Goal: Task Accomplishment & Management: Use online tool/utility

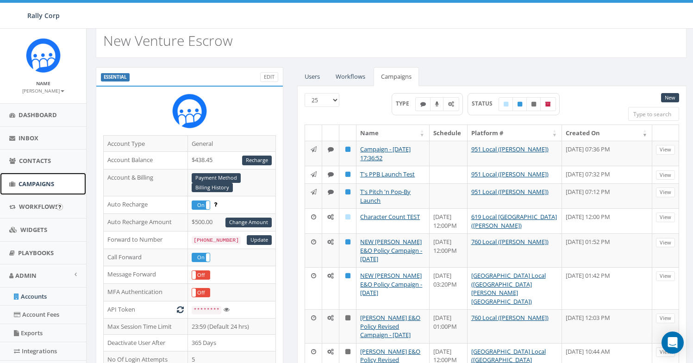
click at [34, 187] on span "Campaigns" at bounding box center [37, 184] width 36 height 8
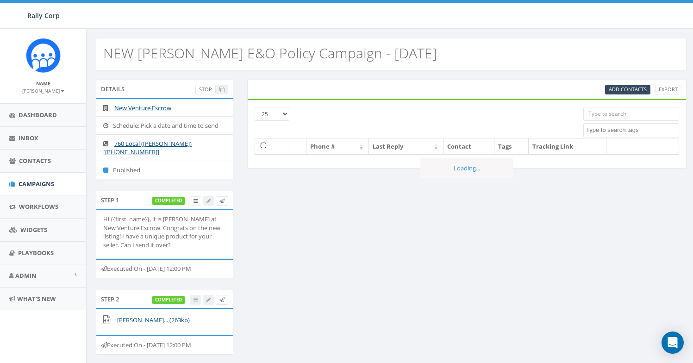
select select
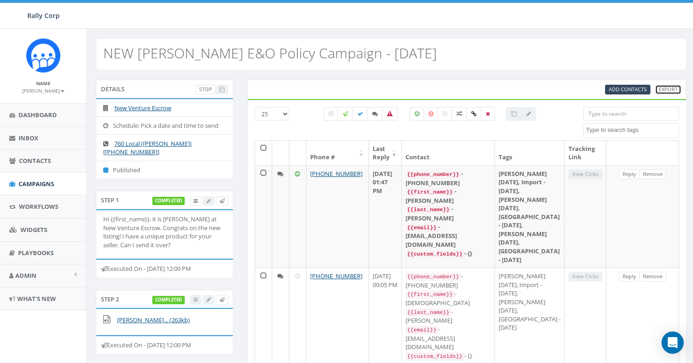
click at [676, 93] on link "Export" at bounding box center [668, 90] width 26 height 10
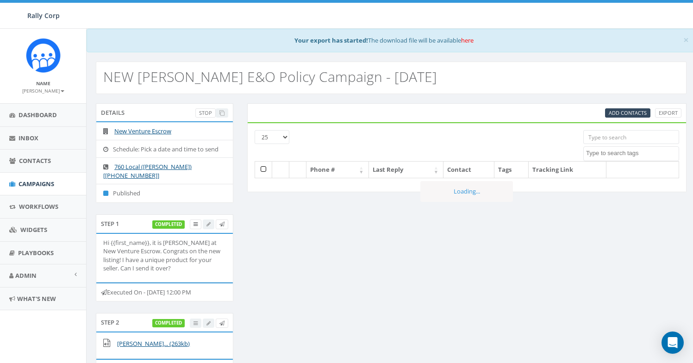
select select
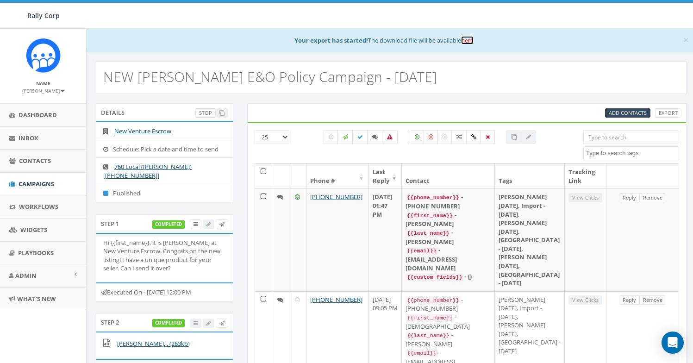
click at [470, 43] on link "here" at bounding box center [467, 40] width 12 height 8
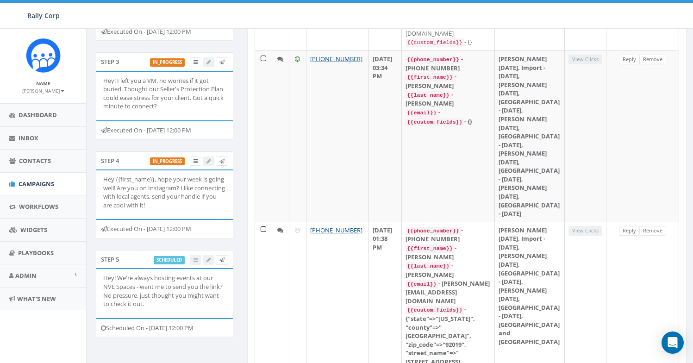
scroll to position [337, 0]
click at [141, 297] on p "Hey! We're always hosting events at our NVE Spaces - want me to send you the li…" at bounding box center [164, 290] width 123 height 34
copy p "just thought you might want to check it out."
drag, startPoint x: 183, startPoint y: 207, endPoint x: 180, endPoint y: 187, distance: 20.6
click at [180, 187] on p "Hey {{first_name}}, hope your week is going well! Are you on Instagram? I like …" at bounding box center [164, 192] width 123 height 34
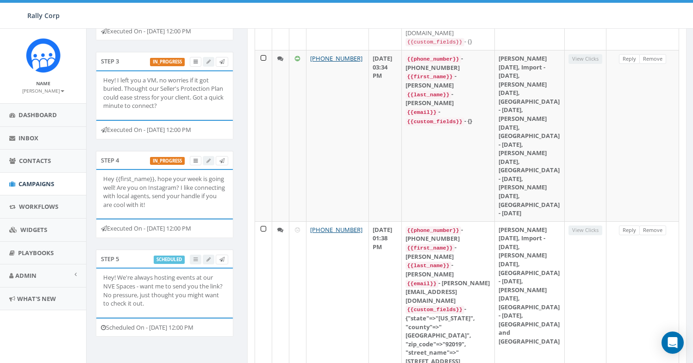
drag, startPoint x: 182, startPoint y: 189, endPoint x: 193, endPoint y: 202, distance: 16.8
click at [193, 202] on p "Hey {{first_name}}, hope your week is going well! Are you on Instagram? I like …" at bounding box center [164, 192] width 123 height 34
click at [172, 188] on p "Hey {{first_name}}, hope your week is going well! Are you on Instagram? I like …" at bounding box center [164, 192] width 123 height 34
copy p "Instagram"
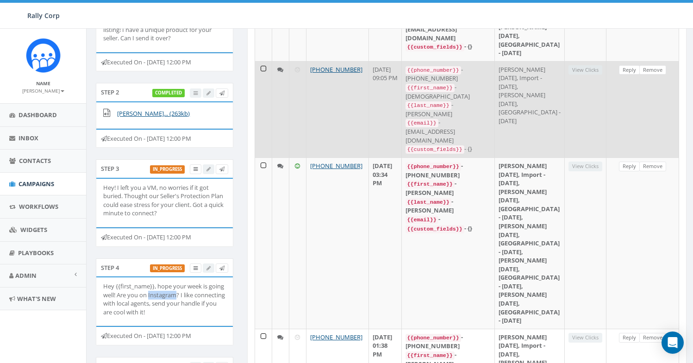
scroll to position [228, 0]
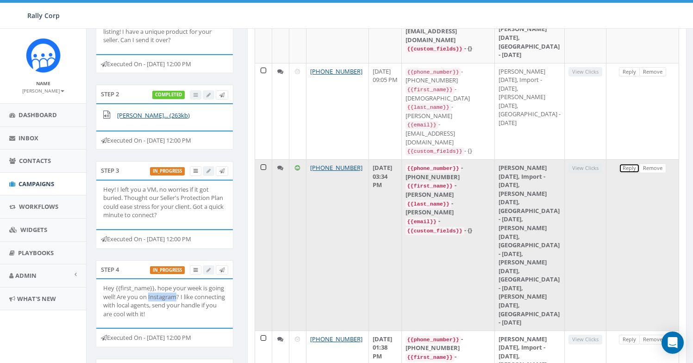
click at [628, 173] on link "Reply" at bounding box center [629, 168] width 21 height 10
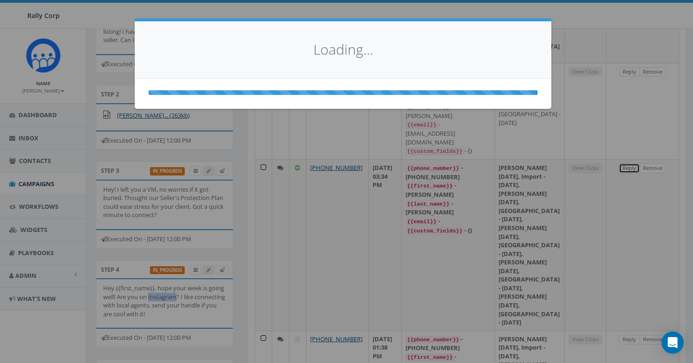
select select
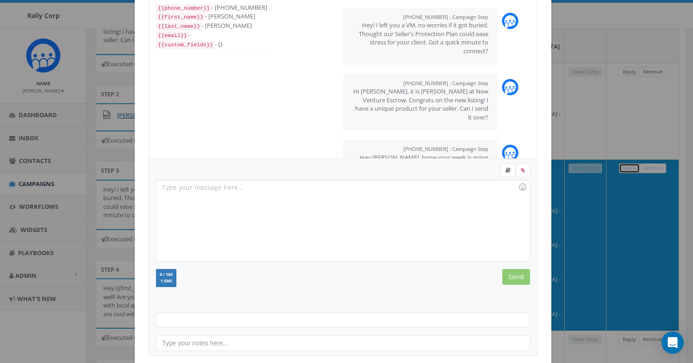
scroll to position [98, 0]
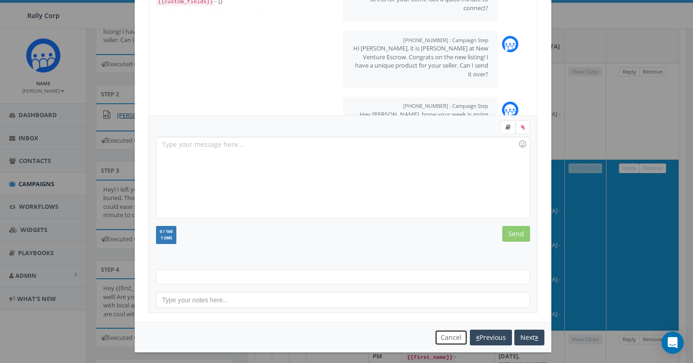
click at [449, 343] on button "Cancel" at bounding box center [451, 338] width 33 height 16
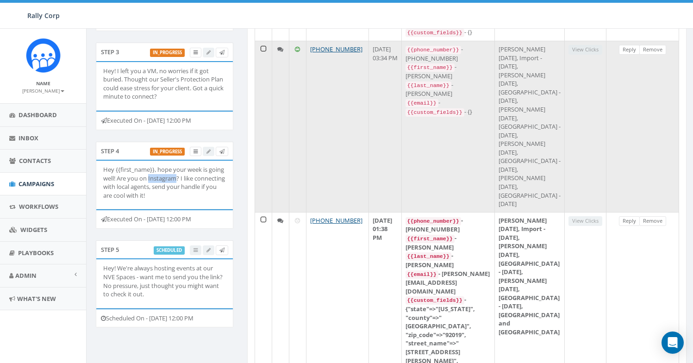
scroll to position [552, 0]
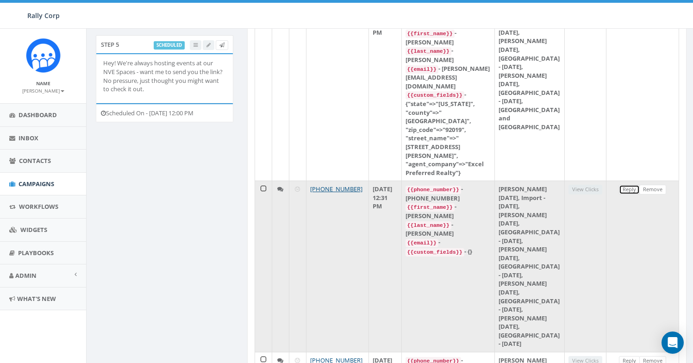
click at [631, 194] on link "Reply" at bounding box center [629, 190] width 21 height 10
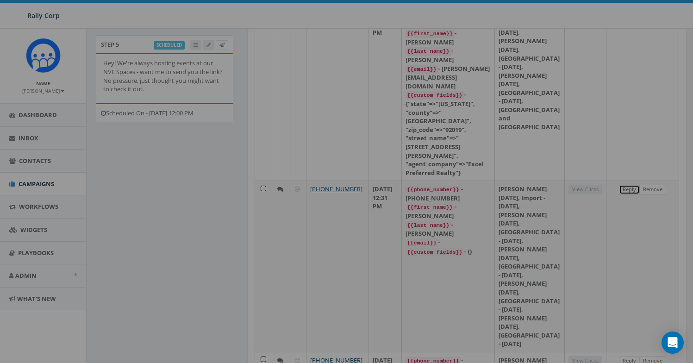
scroll to position [0, 0]
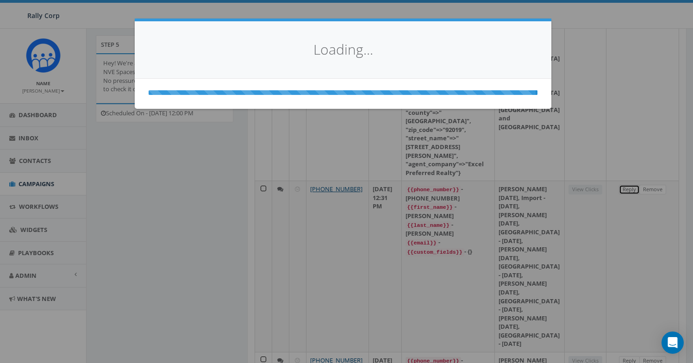
select select
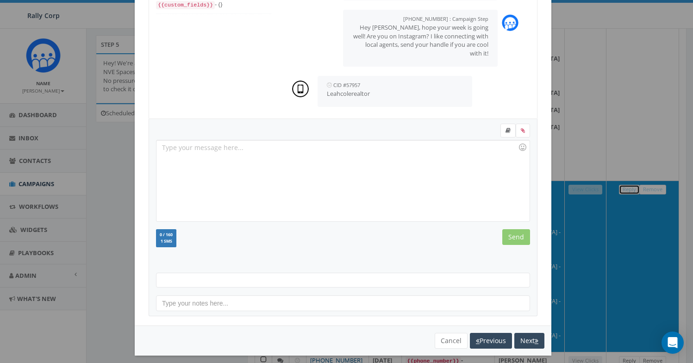
scroll to position [101, 0]
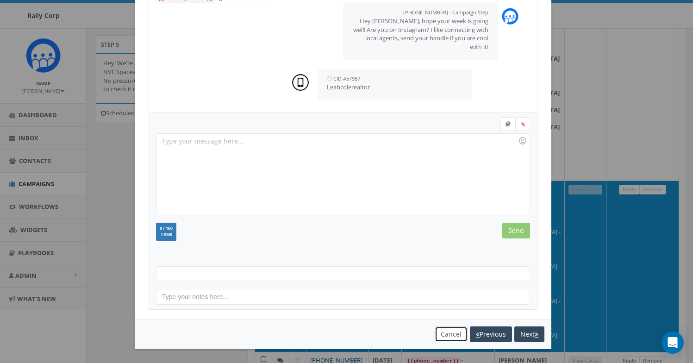
click at [450, 331] on button "Cancel" at bounding box center [451, 334] width 33 height 16
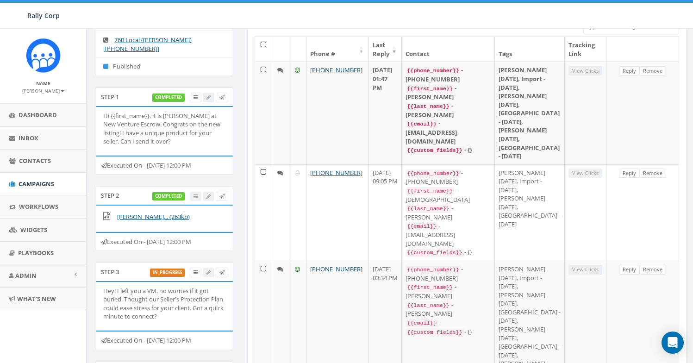
scroll to position [307, 0]
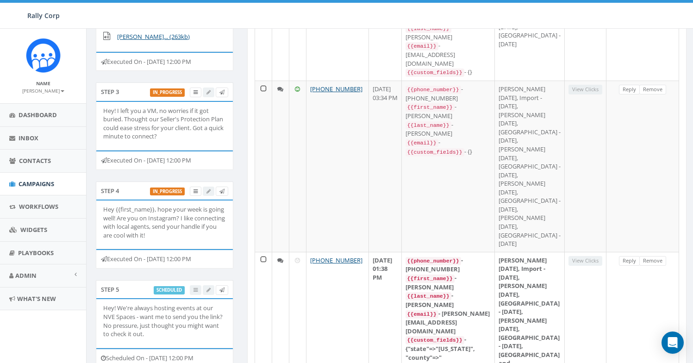
click at [194, 235] on p "Hey {{first_name}}, hope your week is going well! Are you on Instagram? I like …" at bounding box center [164, 222] width 123 height 34
click at [164, 218] on p "Hey {{first_name}}, hope your week is going well! Are you on Instagram? I like …" at bounding box center [164, 222] width 123 height 34
drag, startPoint x: 177, startPoint y: 137, endPoint x: 194, endPoint y: 125, distance: 20.9
click at [194, 125] on p "Hey! I left you a VM, no worries if it got buried. Thought our Seller's Protect…" at bounding box center [164, 123] width 123 height 34
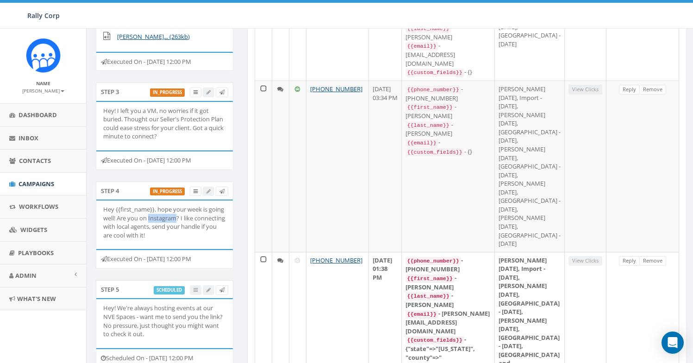
copy p "Got a quick minute to connect?"
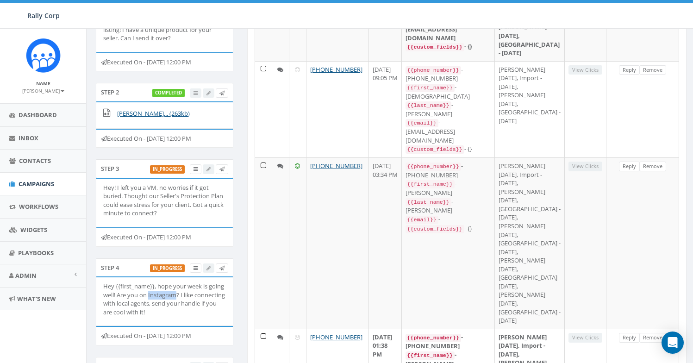
scroll to position [164, 0]
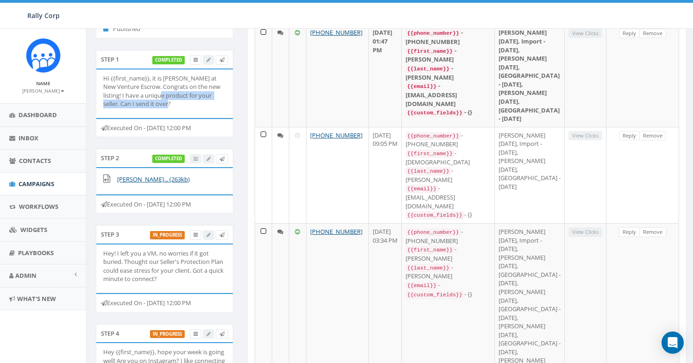
drag, startPoint x: 177, startPoint y: 103, endPoint x: 174, endPoint y: 97, distance: 6.8
click at [169, 94] on p "Hi {{first_name}}, it is [PERSON_NAME] at New Venture Escrow. Congrats on the n…" at bounding box center [164, 91] width 123 height 34
copy p "product for your seller. Can I send it over?"
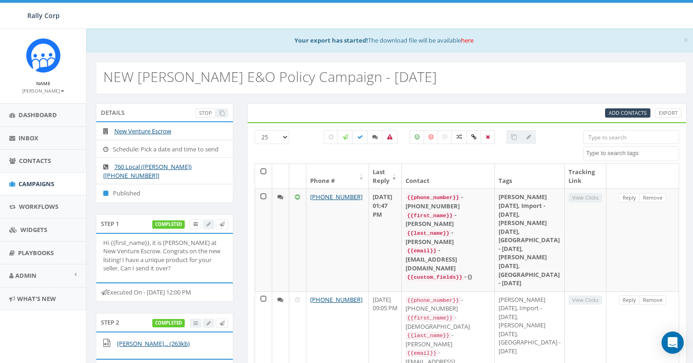
click at [625, 142] on input "search" at bounding box center [631, 137] width 96 height 14
paste input "17607604320"
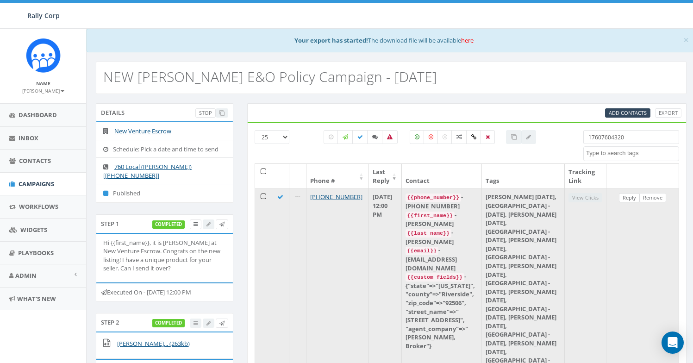
type input "17607604320"
click at [626, 199] on link "Reply" at bounding box center [629, 198] width 21 height 10
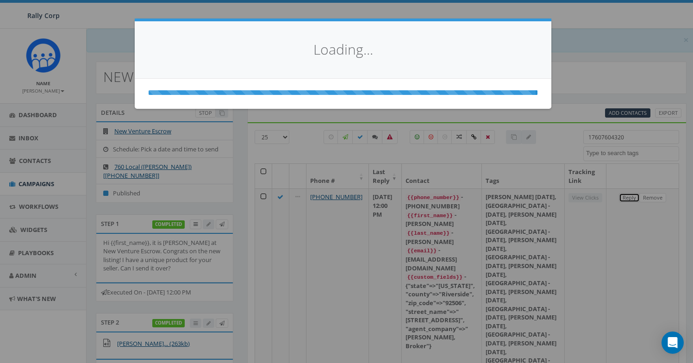
select select
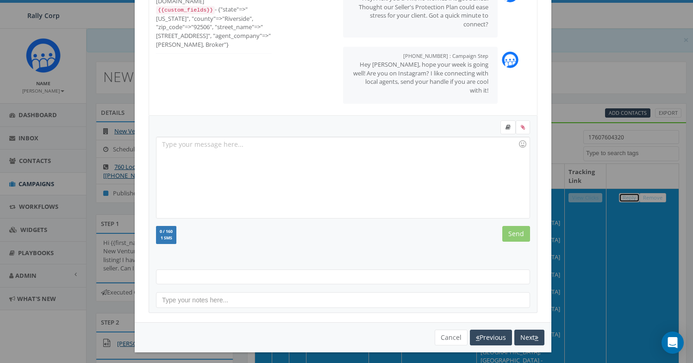
scroll to position [101, 0]
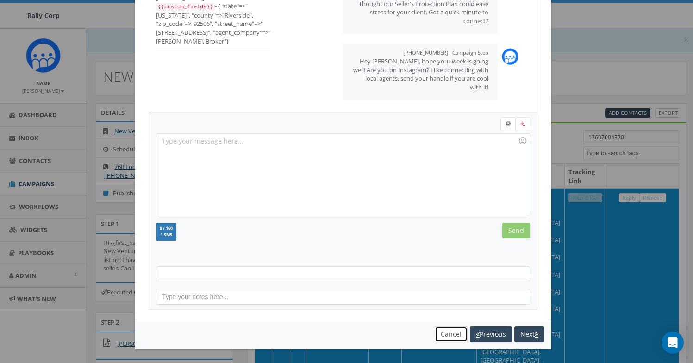
click at [442, 332] on button "Cancel" at bounding box center [451, 334] width 33 height 16
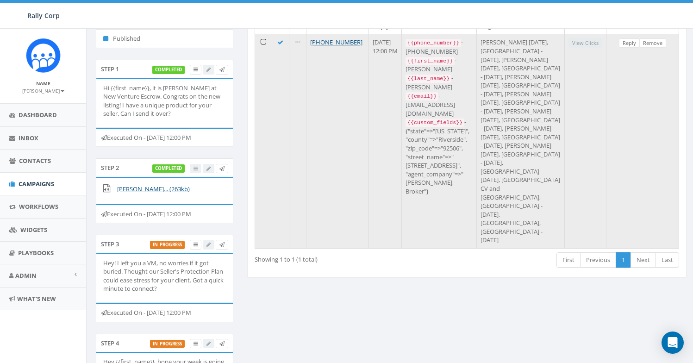
scroll to position [0, 0]
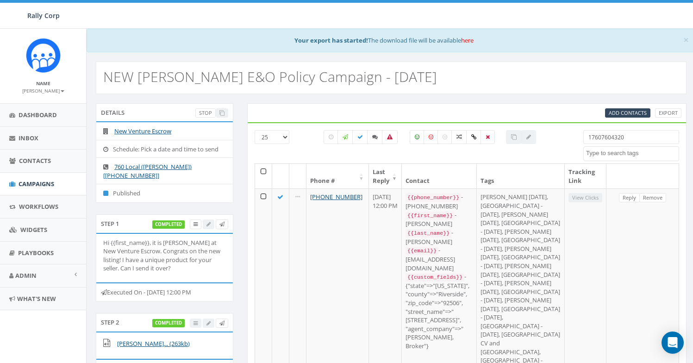
click at [617, 145] on div "17607604320 Attended Ballroom Date Set developer Donor Do Not Contact Follow up…" at bounding box center [631, 145] width 96 height 31
click at [616, 141] on input "17607604320" at bounding box center [631, 137] width 96 height 14
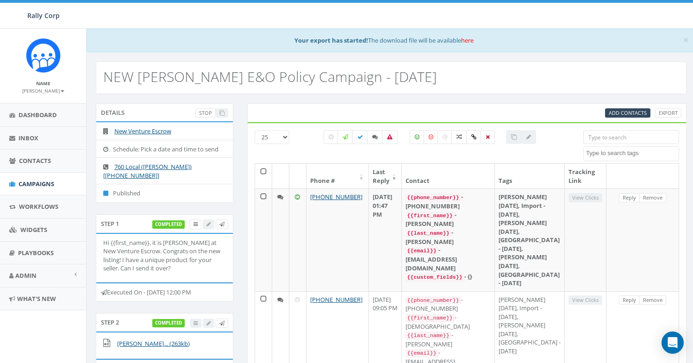
click at [625, 140] on input "search" at bounding box center [631, 137] width 96 height 14
paste input "17602743524"
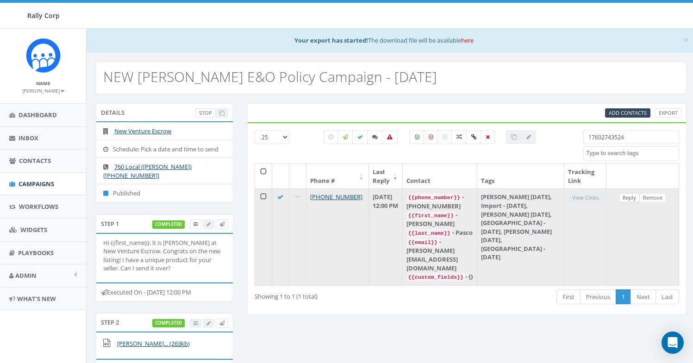
type input "17602743524"
click at [624, 199] on link "Reply" at bounding box center [629, 198] width 21 height 10
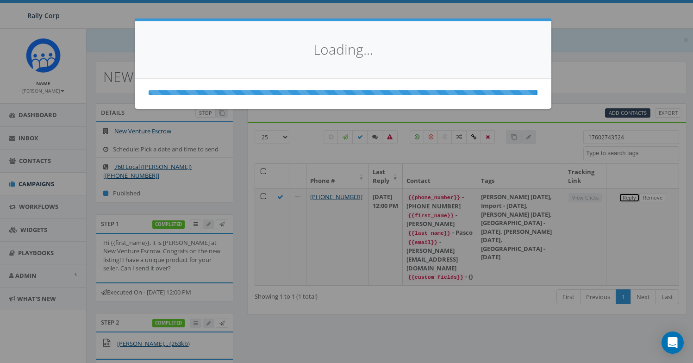
select select
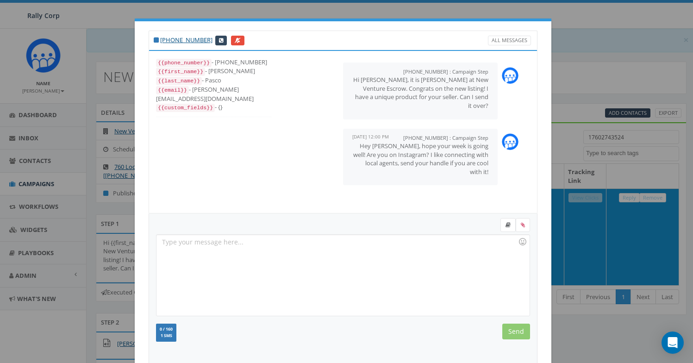
click at [431, 138] on small "[PHONE_NUMBER] : Campaign Step" at bounding box center [445, 137] width 85 height 7
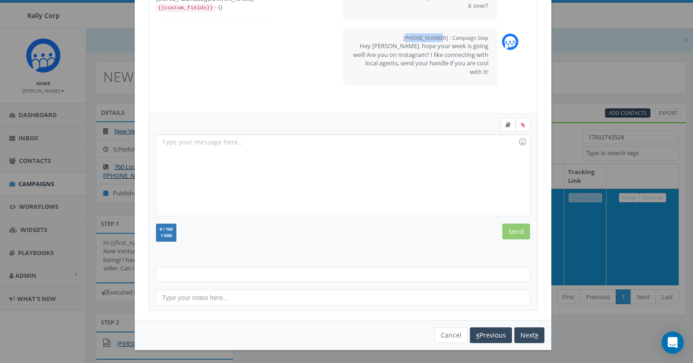
scroll to position [101, 0]
click at [448, 335] on button "Cancel" at bounding box center [451, 334] width 33 height 16
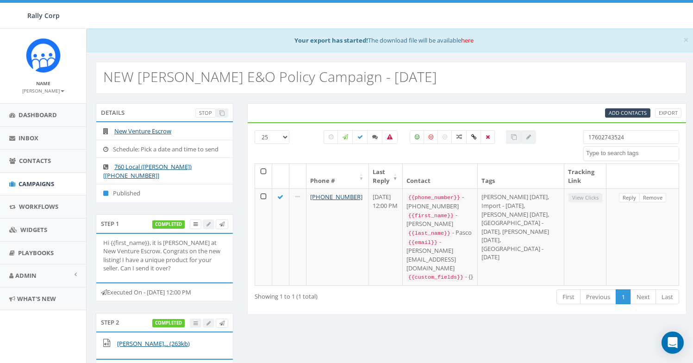
click at [620, 135] on input "17602743524" at bounding box center [631, 137] width 96 height 14
paste input "5188002"
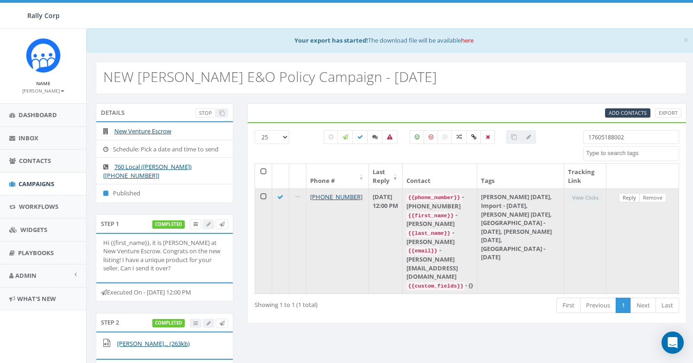
type input "17605188002"
click at [624, 198] on link "Reply" at bounding box center [629, 198] width 21 height 10
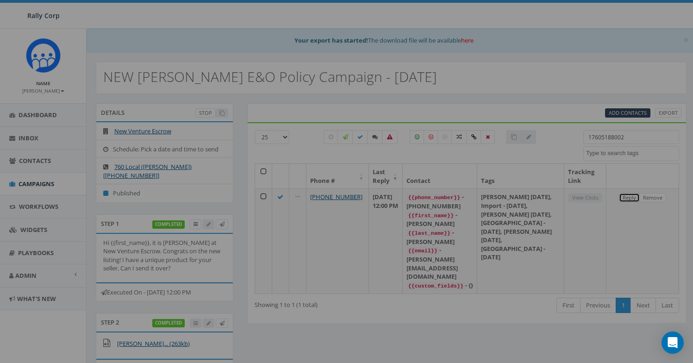
scroll to position [0, 0]
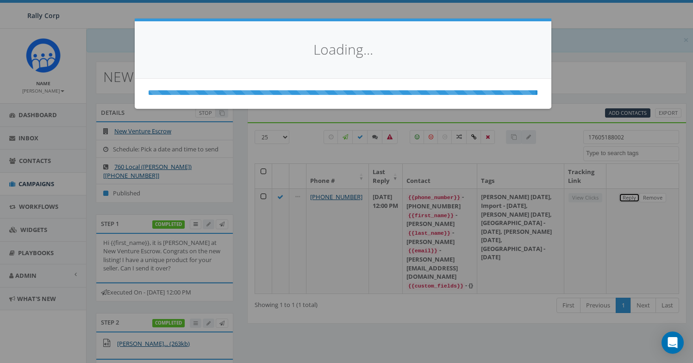
select select
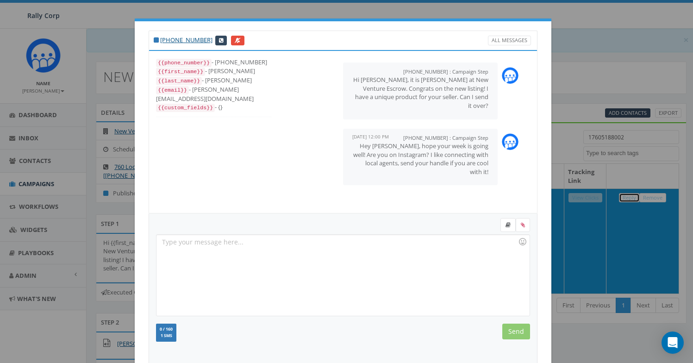
scroll to position [101, 0]
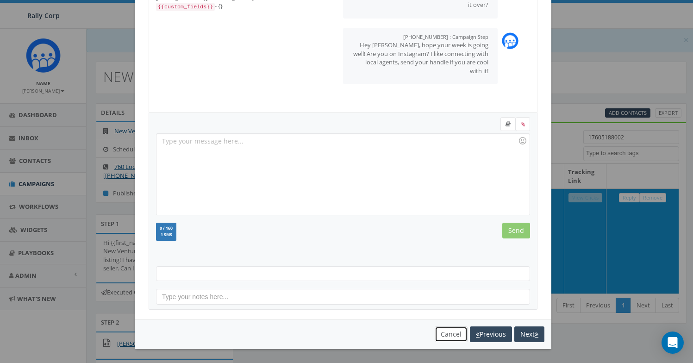
click at [435, 334] on button "Cancel" at bounding box center [451, 334] width 33 height 16
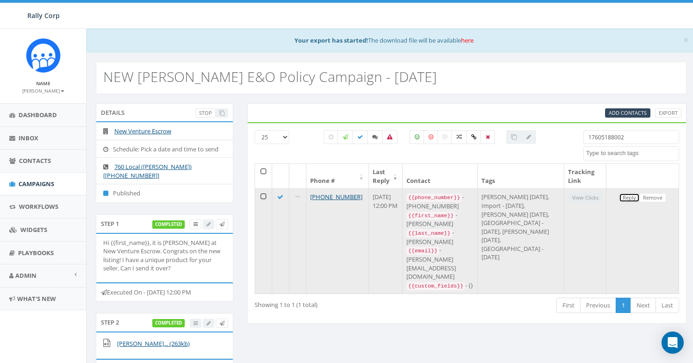
click at [619, 199] on link "Reply" at bounding box center [629, 198] width 21 height 10
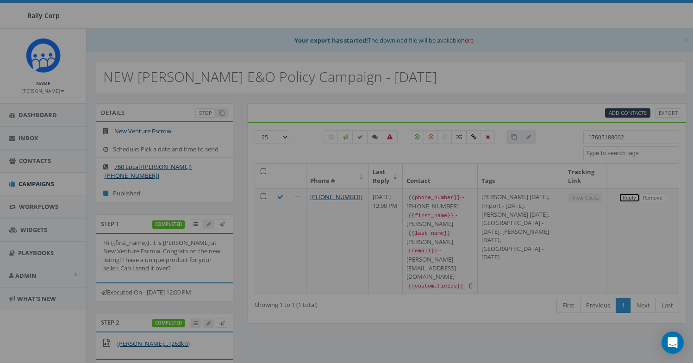
scroll to position [0, 0]
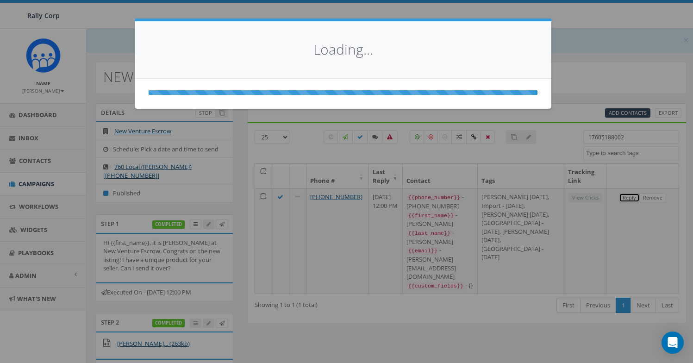
select select
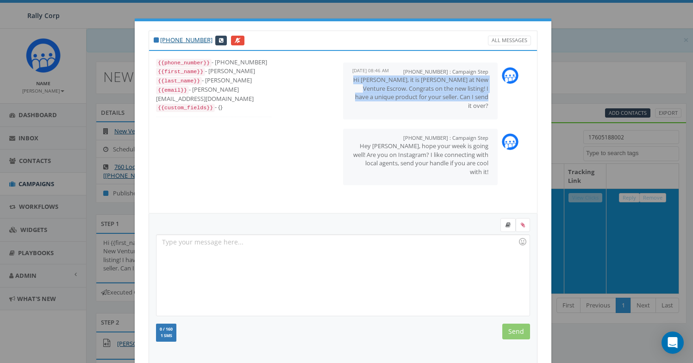
drag, startPoint x: 484, startPoint y: 111, endPoint x: 355, endPoint y: 82, distance: 131.8
click at [355, 82] on div "[PHONE_NUMBER] : Campaign Step [DATE] 08:46 AM Hi [PERSON_NAME], it is [PERSON_…" at bounding box center [420, 90] width 155 height 57
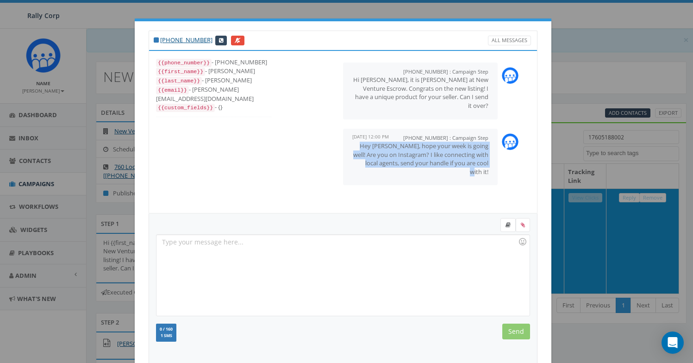
drag, startPoint x: 474, startPoint y: 165, endPoint x: 351, endPoint y: 146, distance: 124.6
click at [351, 146] on div "[PHONE_NUMBER] : Campaign Step [DATE] 12:00 PM Hey [PERSON_NAME], hope your wee…" at bounding box center [420, 157] width 155 height 57
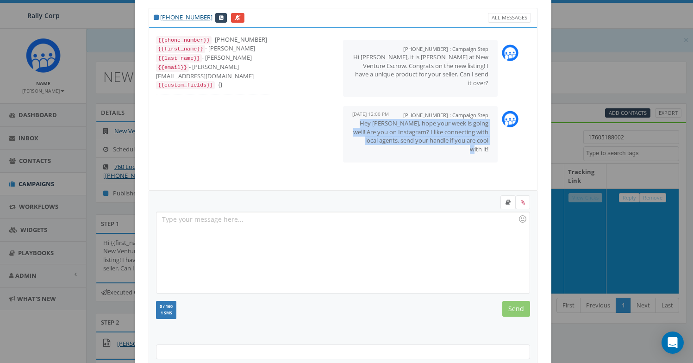
scroll to position [101, 0]
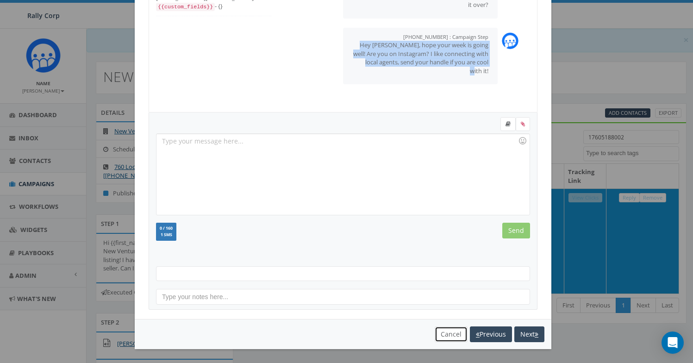
click at [436, 334] on button "Cancel" at bounding box center [451, 334] width 33 height 16
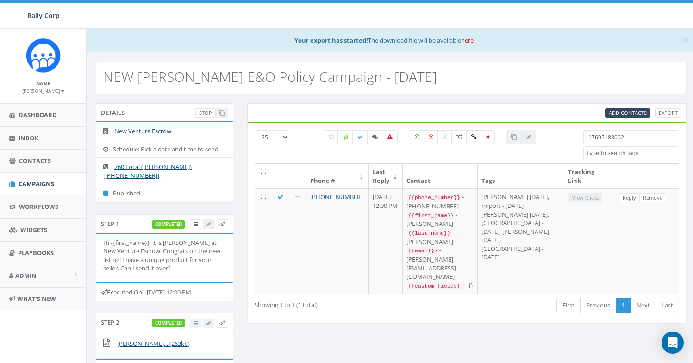
click at [599, 140] on input "17605188002" at bounding box center [631, 137] width 96 height 14
paste input "399"
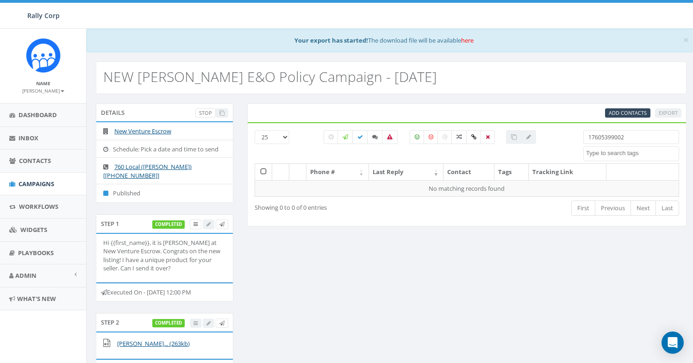
click at [600, 136] on input "17605399002" at bounding box center [631, 137] width 96 height 14
paste input "8222529"
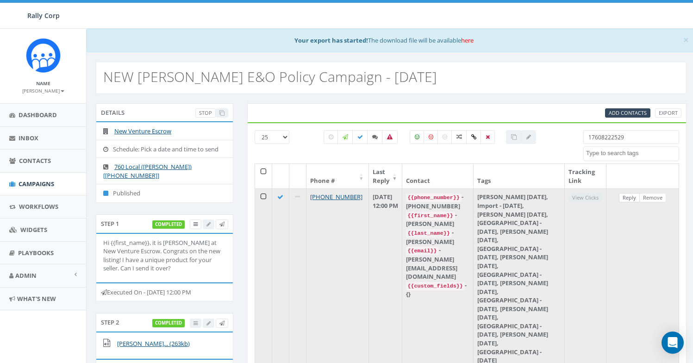
type input "17608222529"
click at [626, 201] on link "Reply" at bounding box center [629, 198] width 21 height 10
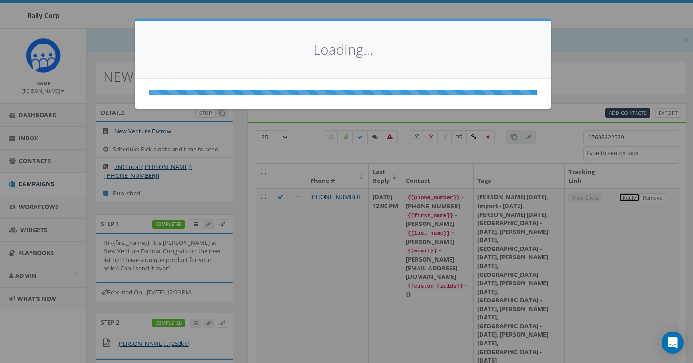
scroll to position [0, 0]
select select
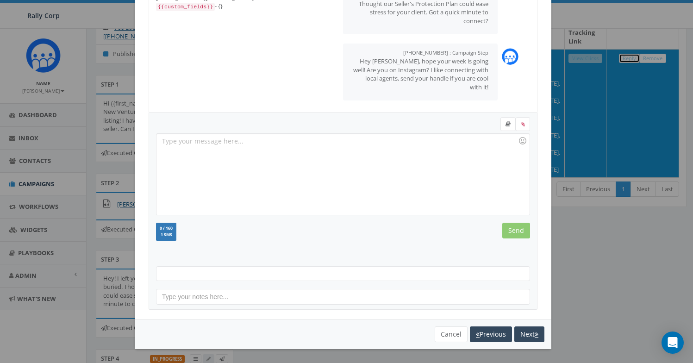
scroll to position [204, 0]
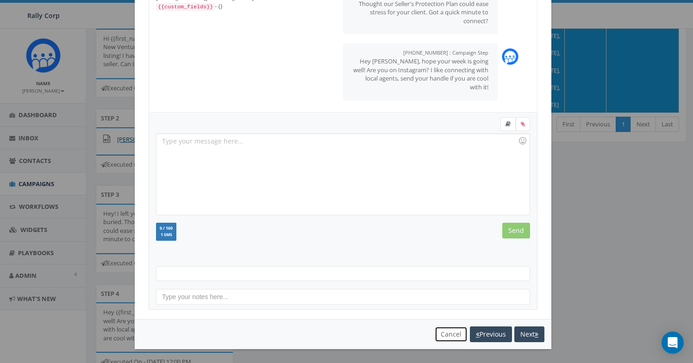
click at [449, 333] on button "Cancel" at bounding box center [451, 334] width 33 height 16
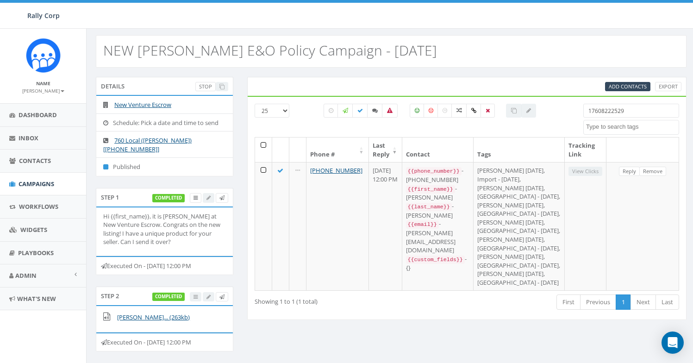
scroll to position [0, 0]
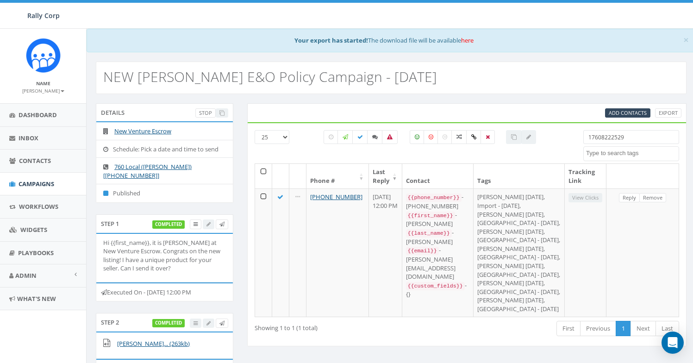
click at [624, 139] on input "17608222529" at bounding box center [631, 137] width 96 height 14
paste input "5800204"
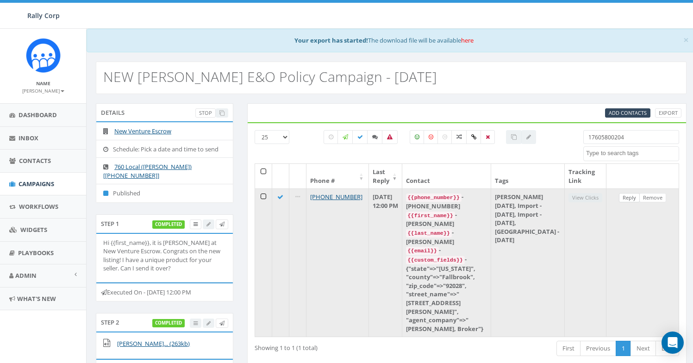
type input "17605800204"
click at [624, 198] on link "Reply" at bounding box center [629, 198] width 21 height 10
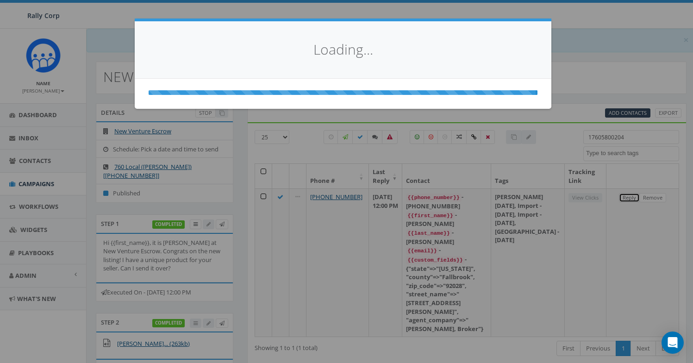
select select
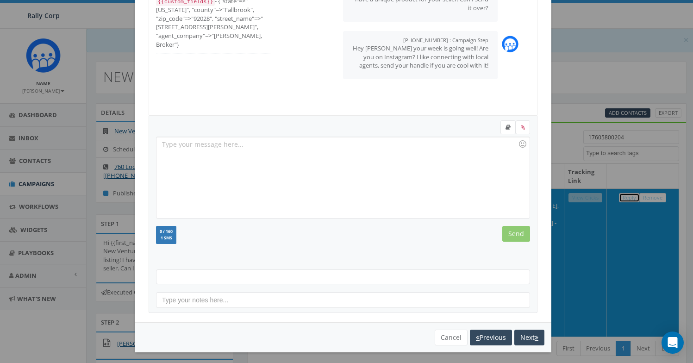
scroll to position [101, 0]
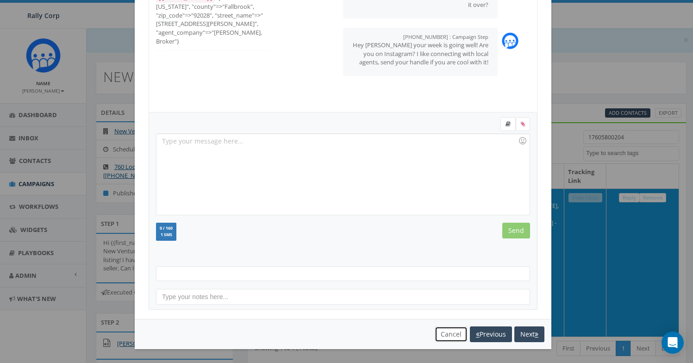
click at [437, 339] on button "Cancel" at bounding box center [451, 334] width 33 height 16
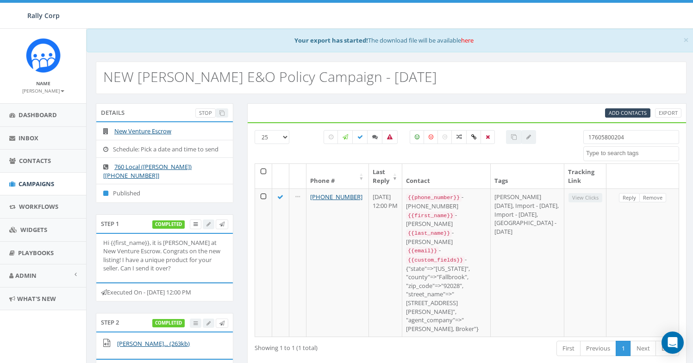
click at [636, 137] on input "17605800204" at bounding box center [631, 137] width 96 height 14
paste input "209263"
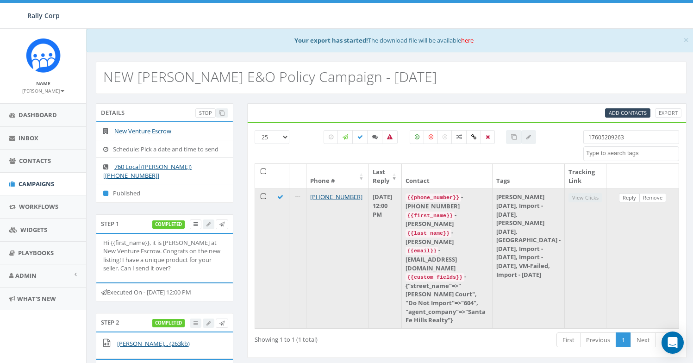
type input "17605209263"
click at [625, 200] on link "Reply" at bounding box center [629, 198] width 21 height 10
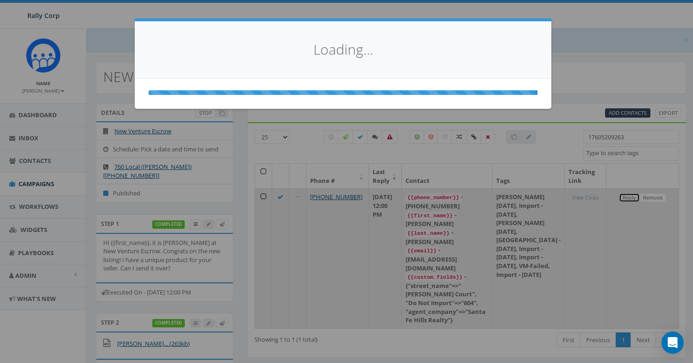
scroll to position [0, 0]
select select
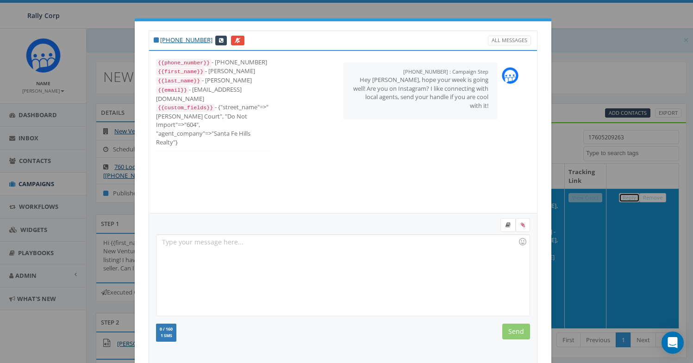
scroll to position [101, 0]
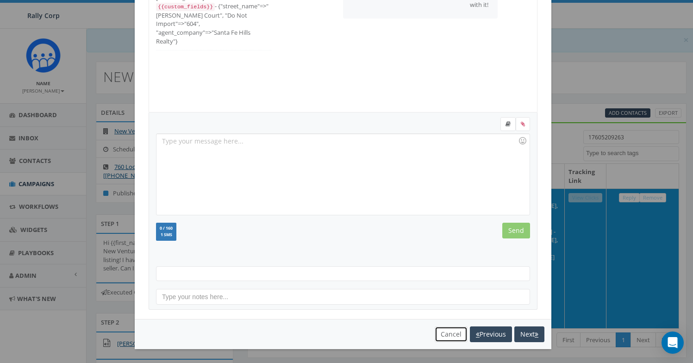
click at [435, 330] on button "Cancel" at bounding box center [451, 334] width 33 height 16
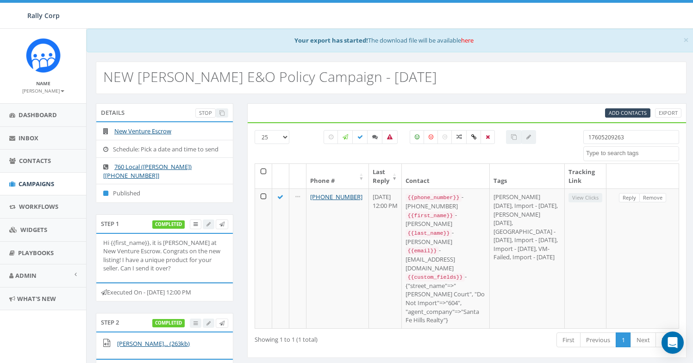
click at [603, 137] on input "17605209263" at bounding box center [631, 137] width 96 height 14
paste input "7604320"
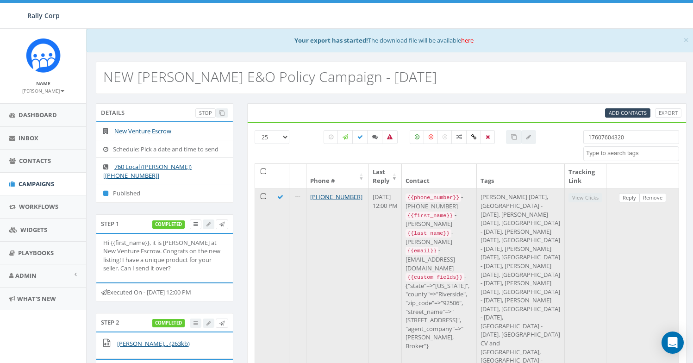
type input "17607604320"
click at [635, 200] on link "Reply" at bounding box center [629, 198] width 21 height 10
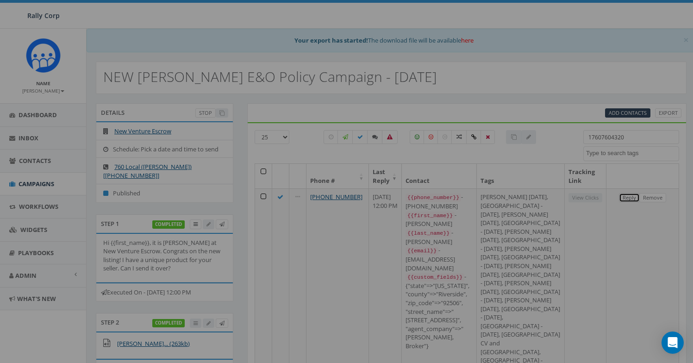
scroll to position [0, 0]
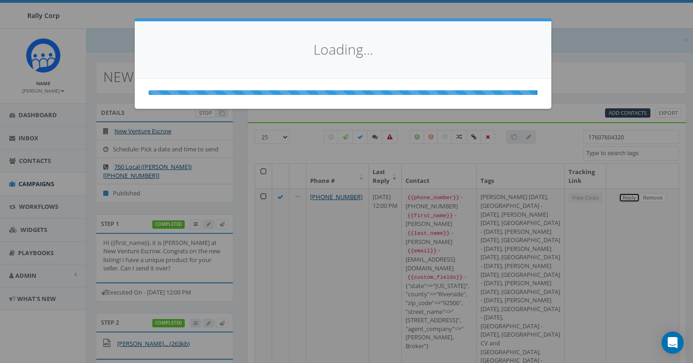
select select
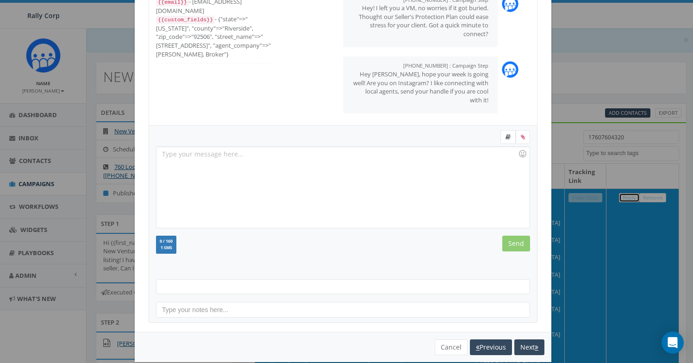
scroll to position [101, 0]
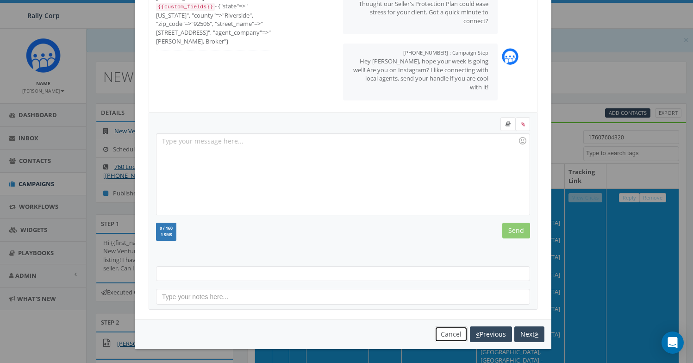
click at [439, 336] on button "Cancel" at bounding box center [451, 334] width 33 height 16
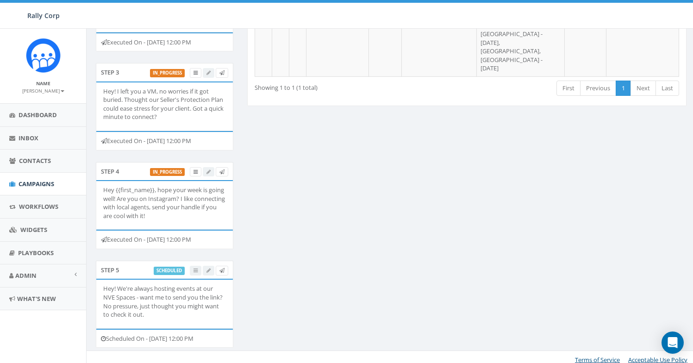
scroll to position [332, 0]
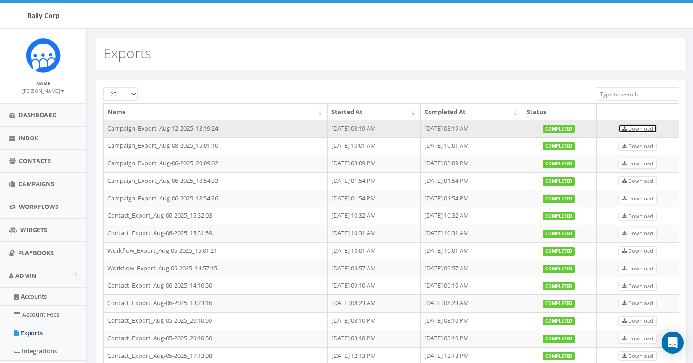
click at [645, 129] on span "Download" at bounding box center [637, 128] width 31 height 7
